Goal: Navigation & Orientation: Find specific page/section

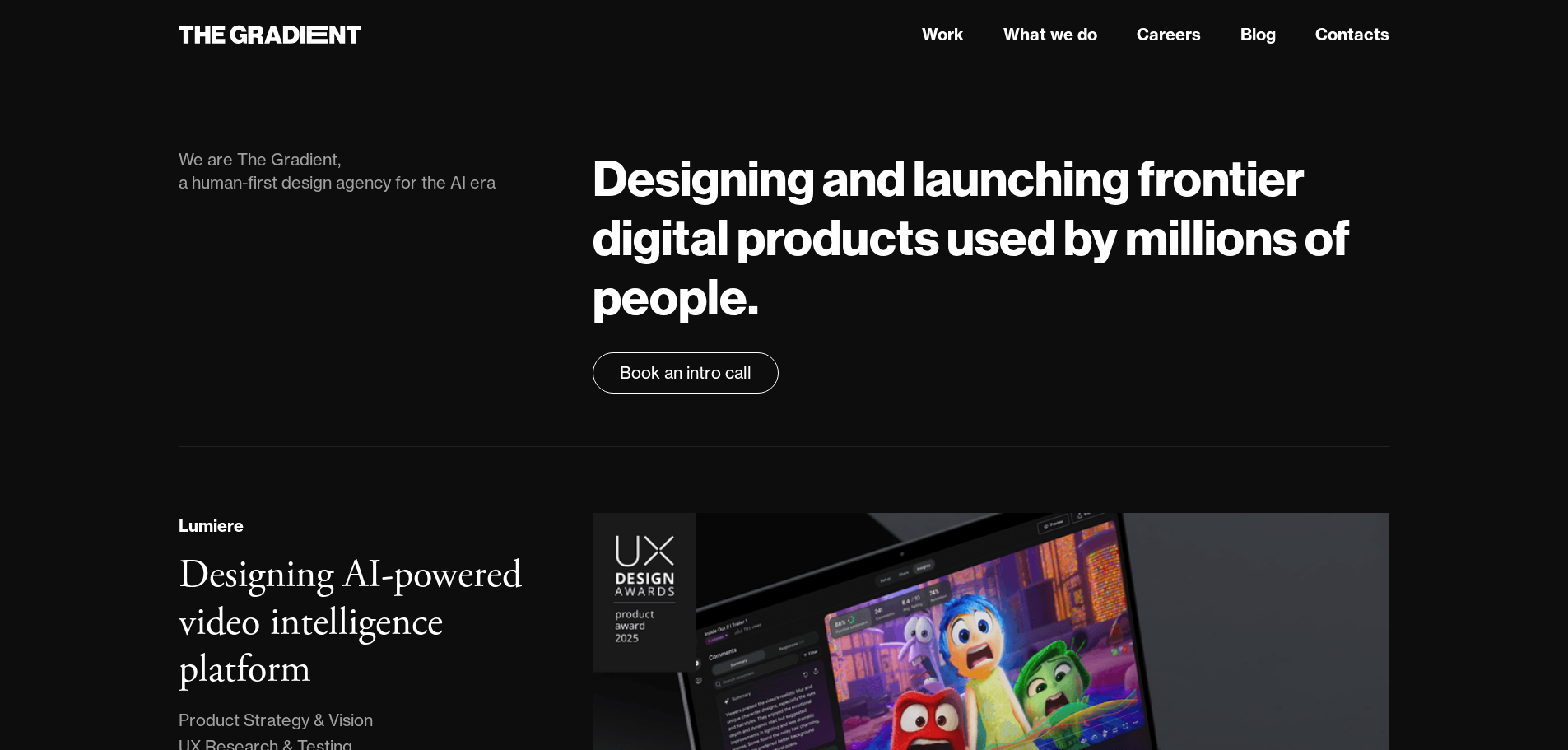
click at [401, 380] on div "We are The Gradient, a human-first design agency for the AI era" at bounding box center [369, 271] width 415 height 246
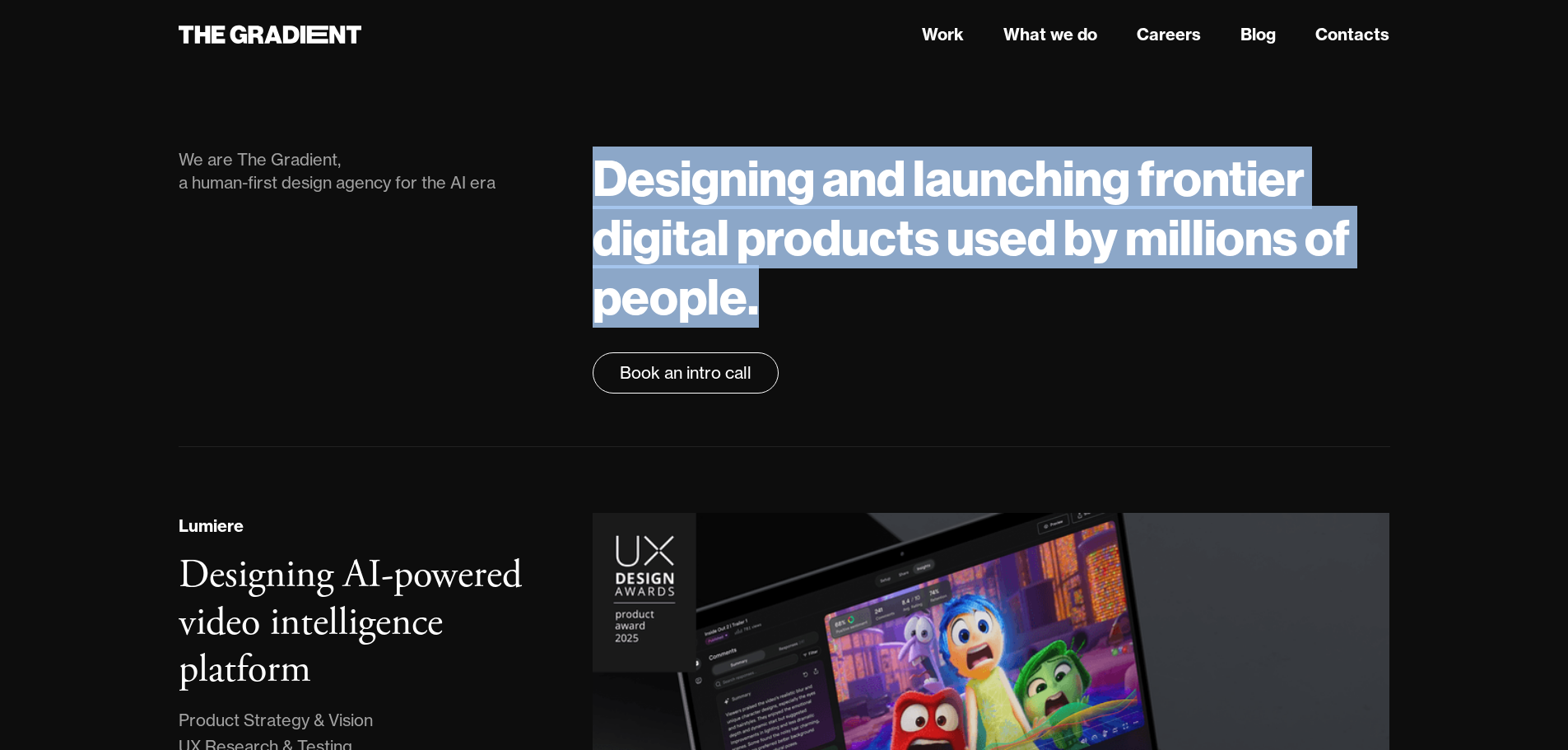
drag, startPoint x: 644, startPoint y: 246, endPoint x: 819, endPoint y: 353, distance: 205.1
click at [819, 353] on div "Designing and launching frontier digital products used by millions of people. B…" at bounding box center [991, 271] width 830 height 246
click at [819, 326] on h1 "Designing and launching frontier digital products used by millions of people." at bounding box center [990, 237] width 796 height 177
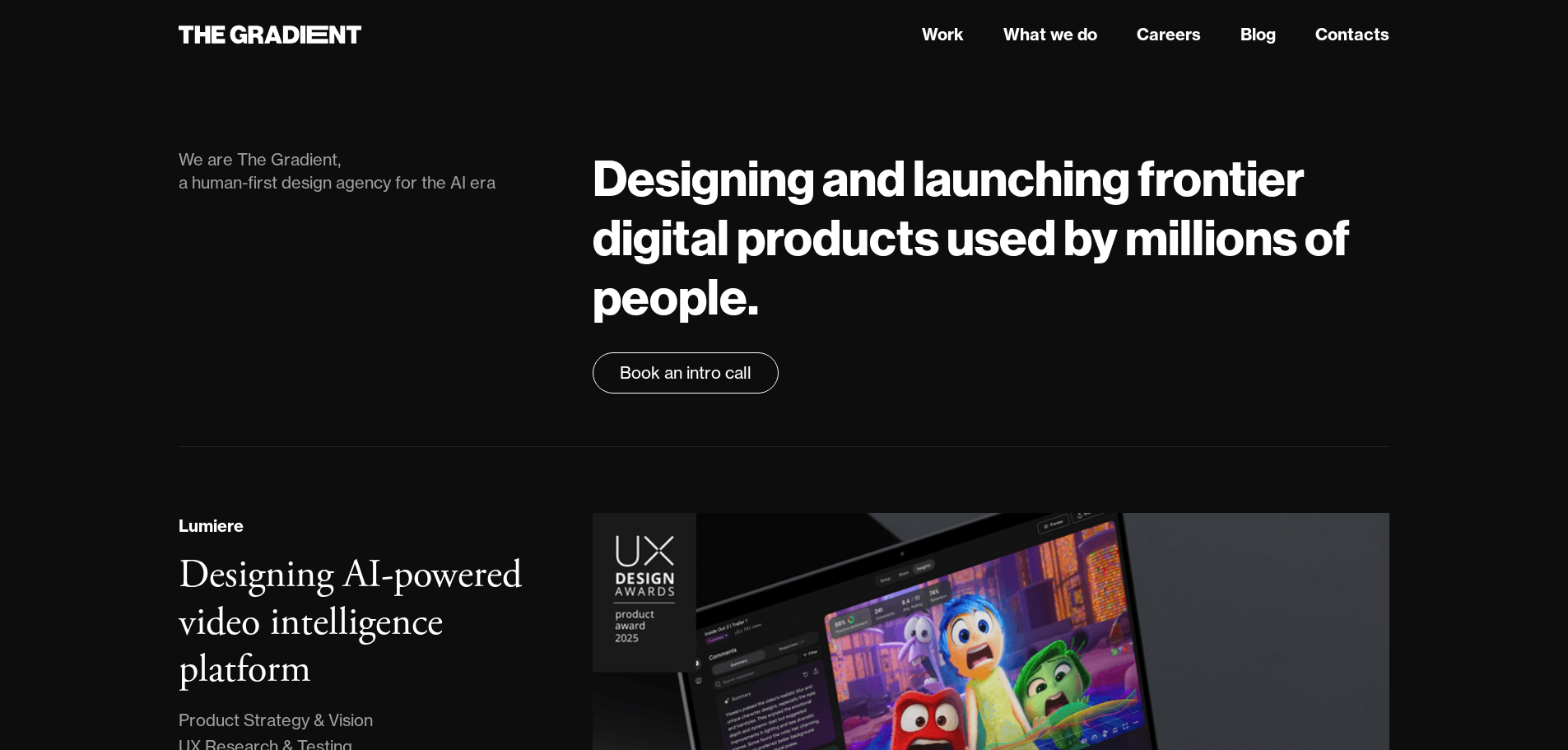
click at [560, 165] on div "We are The Gradient, a human-first design agency for the AI era Designing and l…" at bounding box center [784, 264] width 1211 height 365
click at [926, 33] on link "Work" at bounding box center [943, 34] width 42 height 25
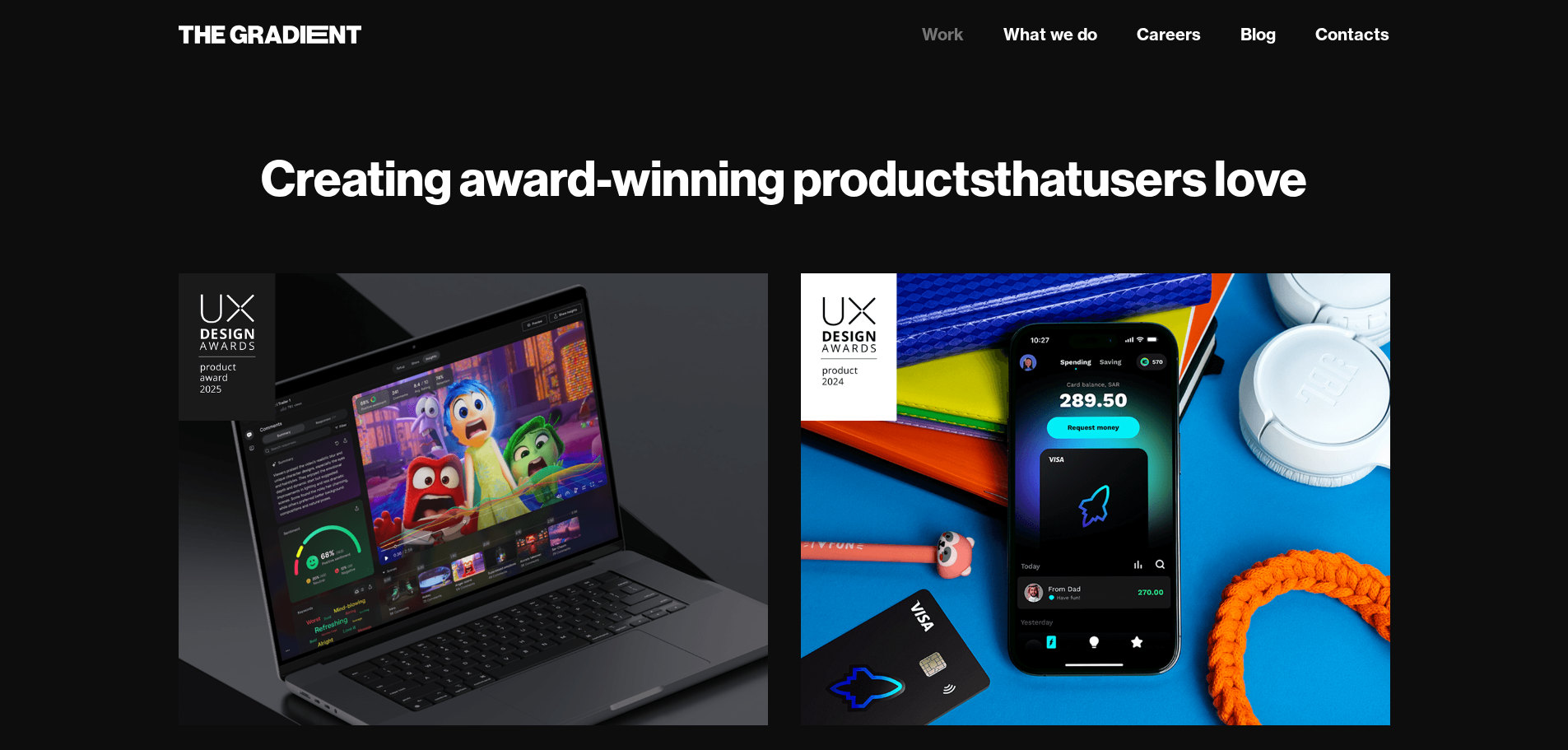
drag, startPoint x: 266, startPoint y: 224, endPoint x: 1305, endPoint y: 223, distance: 1039.0
click at [1305, 208] on h1 "Creating award-winning products that users love" at bounding box center [784, 177] width 1211 height 59
click at [1355, 208] on h1 "Creating award-winning products that users love" at bounding box center [784, 177] width 1211 height 59
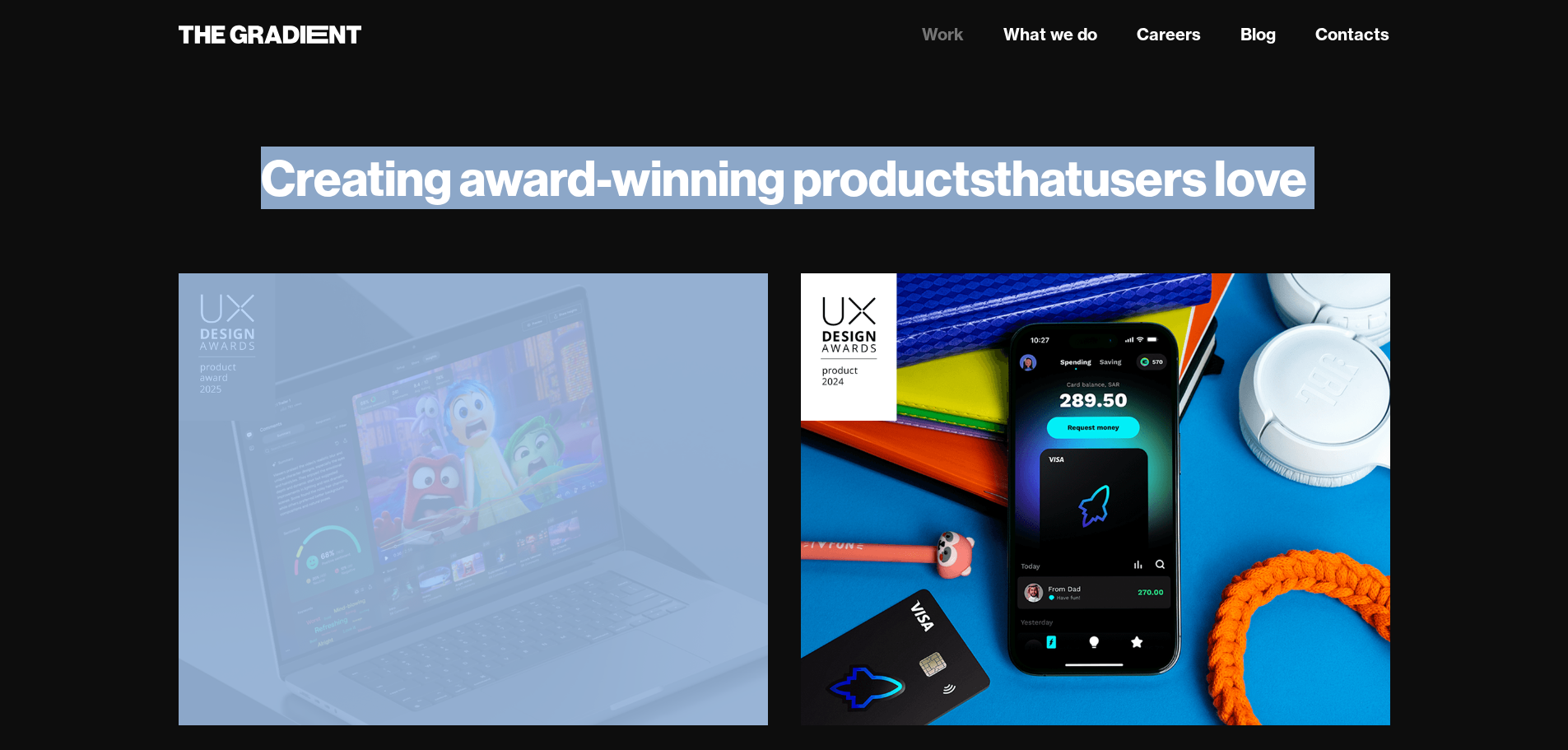
click at [1355, 208] on h1 "Creating award-winning products that users love" at bounding box center [784, 177] width 1211 height 59
click at [199, 208] on h1 "Creating award-winning products that users love" at bounding box center [784, 177] width 1211 height 59
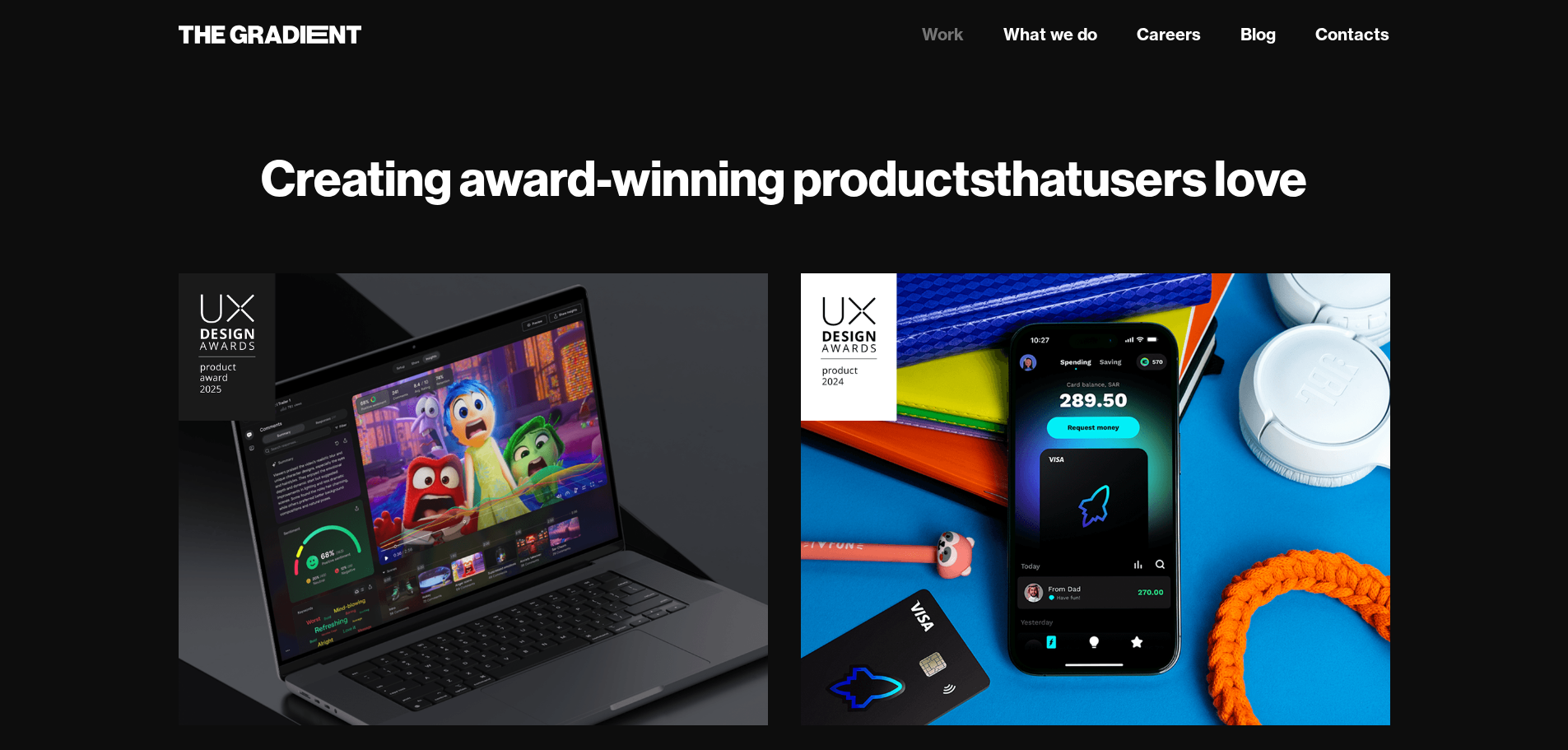
click at [1028, 39] on link "What we do" at bounding box center [1049, 34] width 94 height 25
